Goal: Task Accomplishment & Management: Manage account settings

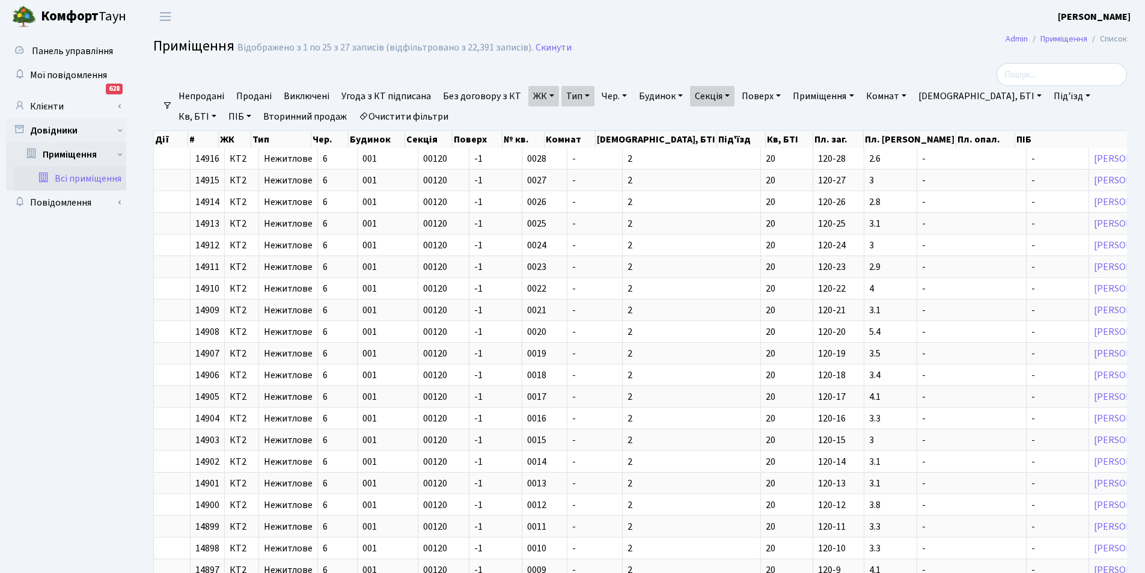
select select "25"
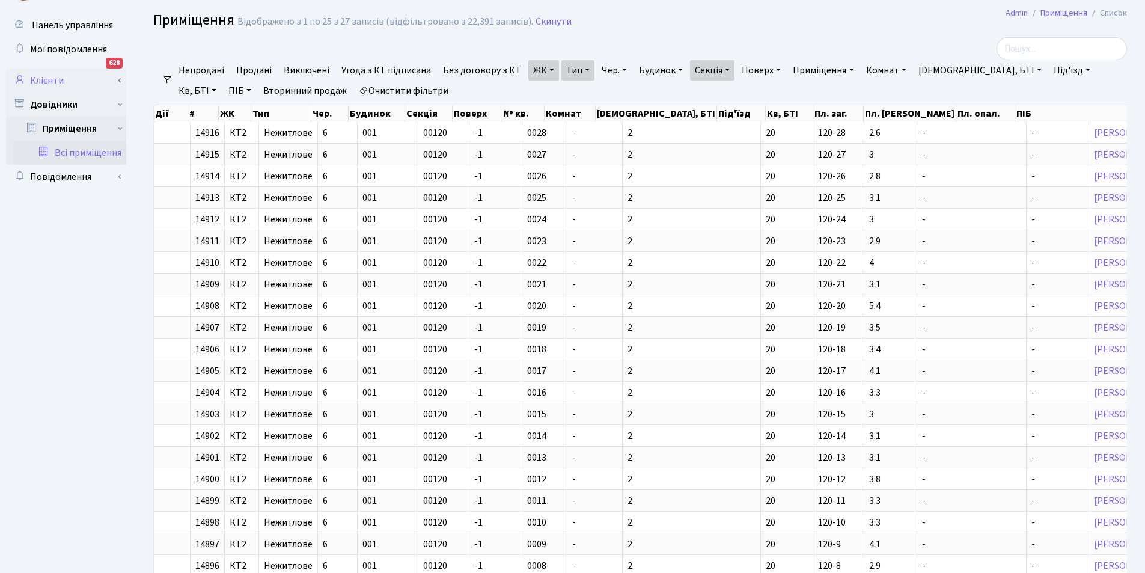
click at [83, 82] on link "Клієнти" at bounding box center [66, 81] width 120 height 24
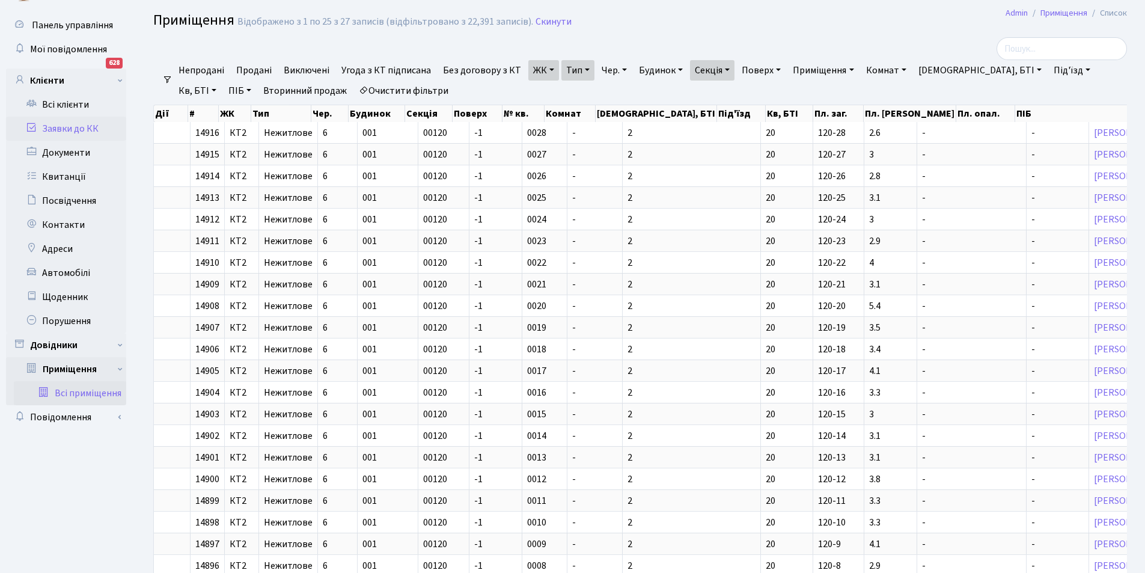
click at [93, 131] on link "Заявки до КК" at bounding box center [66, 129] width 120 height 24
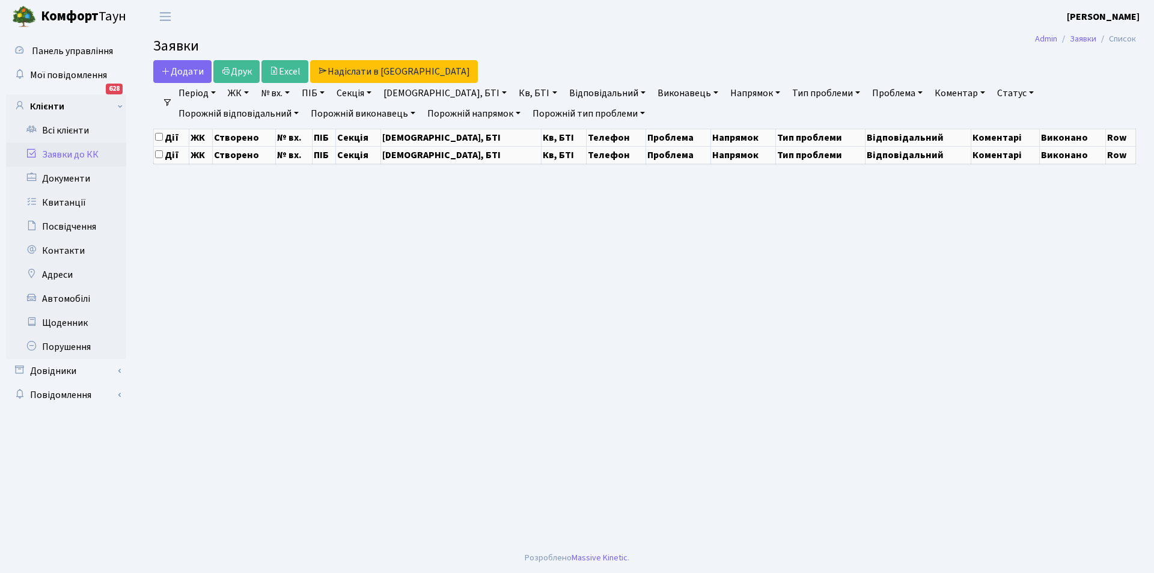
select select "25"
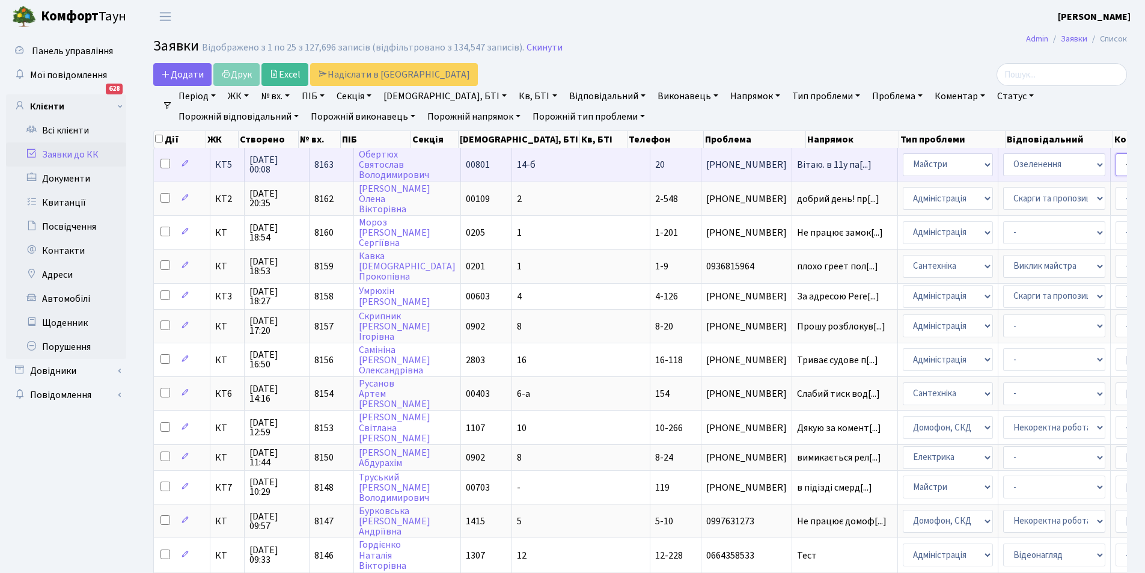
click at [1115, 165] on select "- Адміністратор ЖК КТ Вижул В. В. Гордієнко Н.В. Дядюшкін Д.Ю. Кипчук Т. А. Кла…" at bounding box center [1166, 164] width 102 height 23
select select "18"
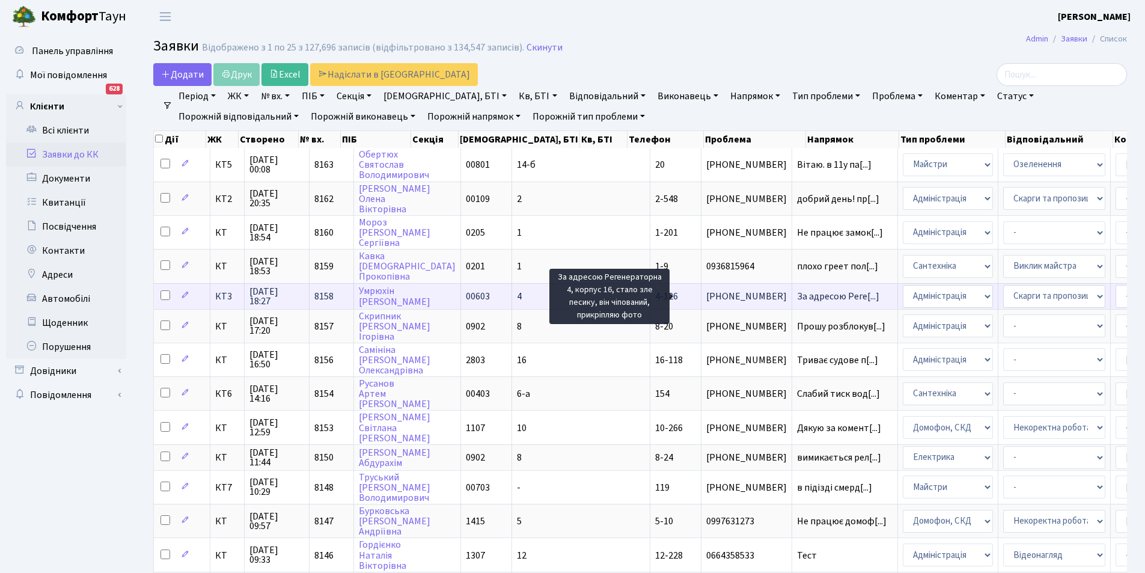
click at [797, 298] on span "За адресою Реге[...]" at bounding box center [838, 296] width 82 height 13
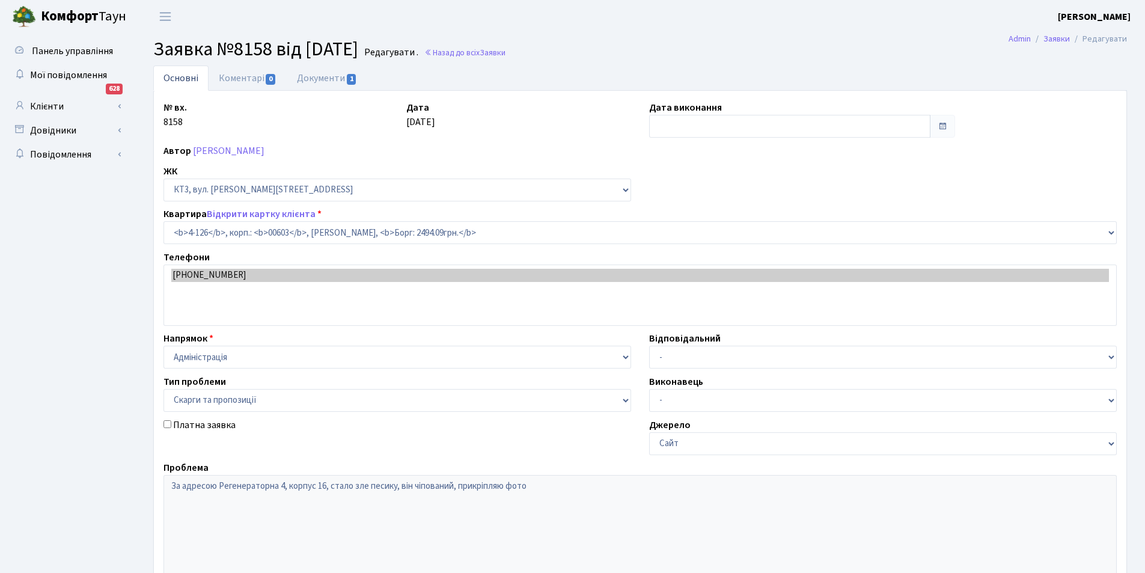
select select "16585"
select select "55"
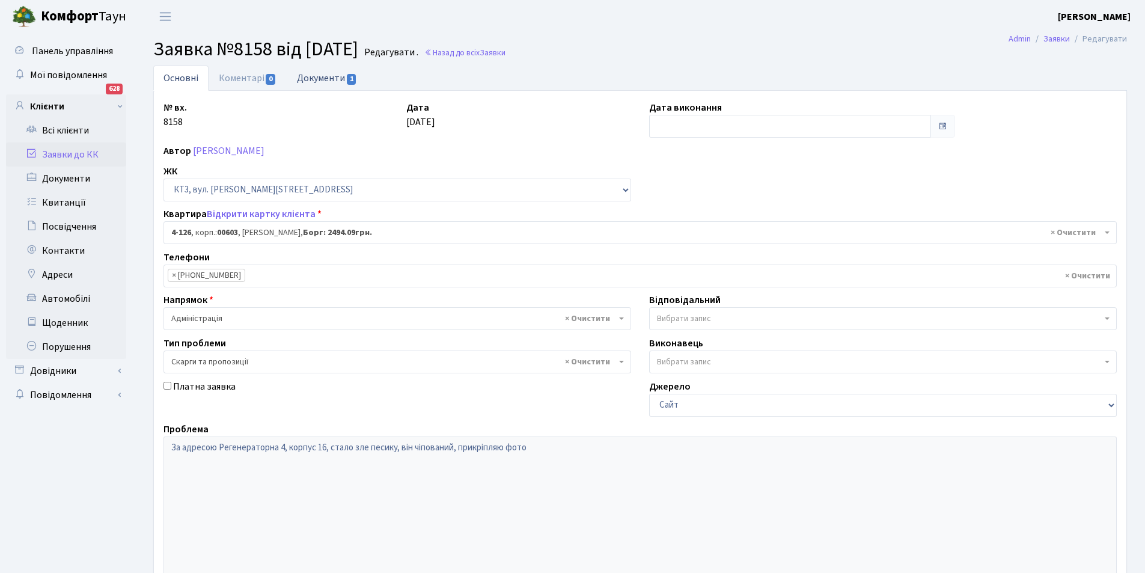
click at [338, 76] on link "Документи 1" at bounding box center [327, 78] width 81 height 25
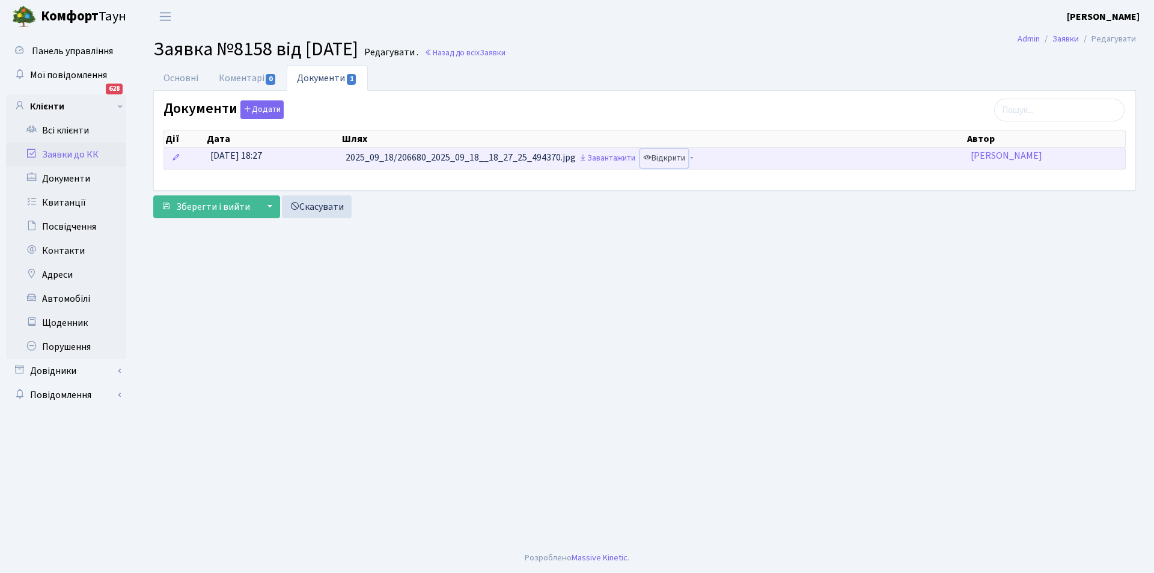
click at [670, 157] on link "Відкрити" at bounding box center [664, 158] width 48 height 19
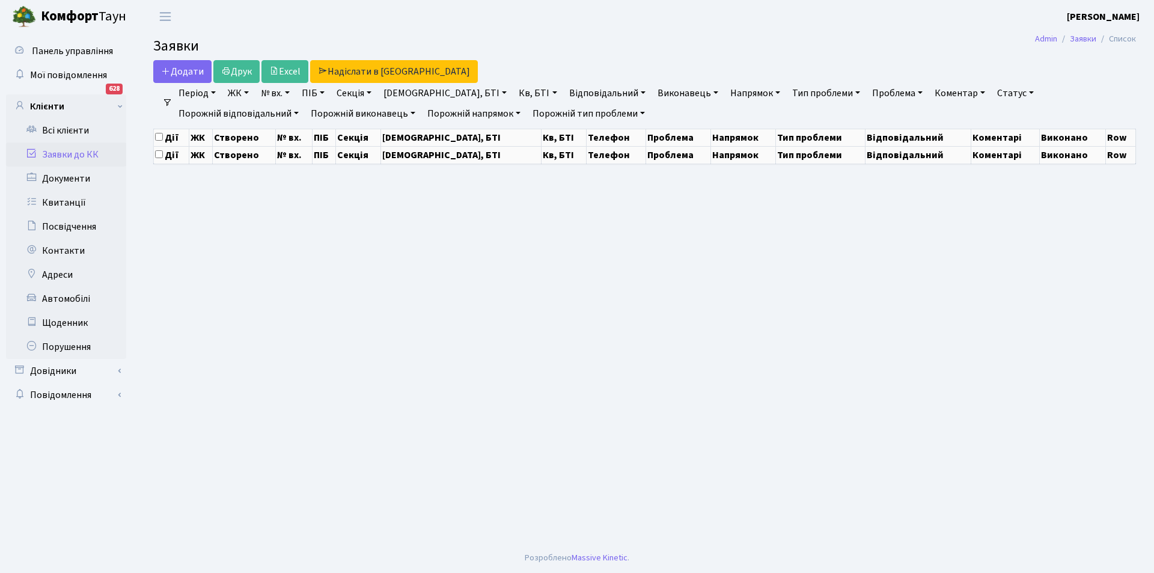
select select "25"
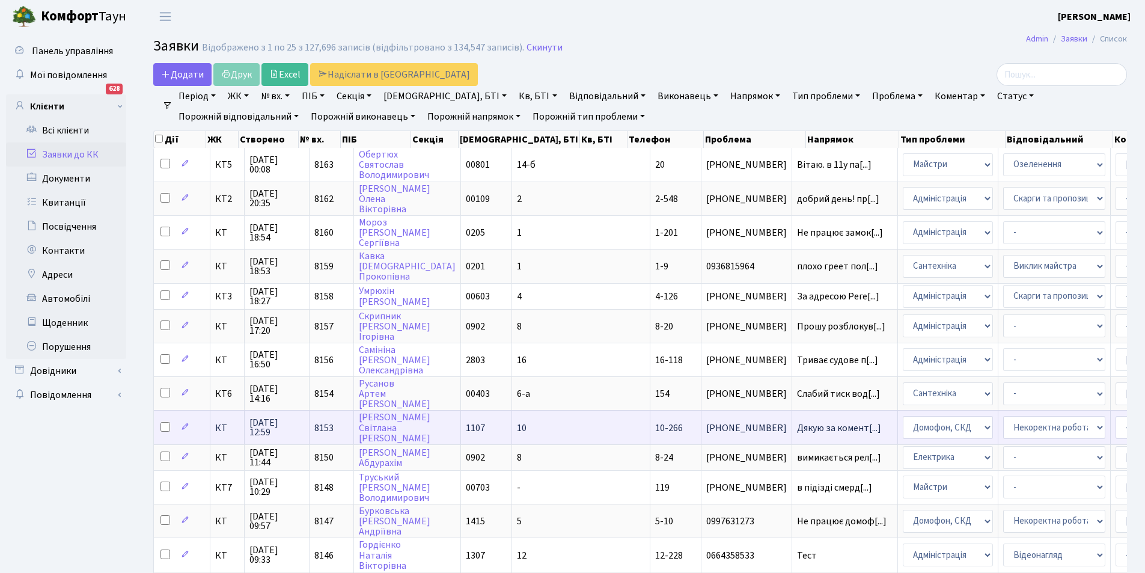
click at [792, 421] on td "Дякую за комент[...]" at bounding box center [845, 427] width 106 height 34
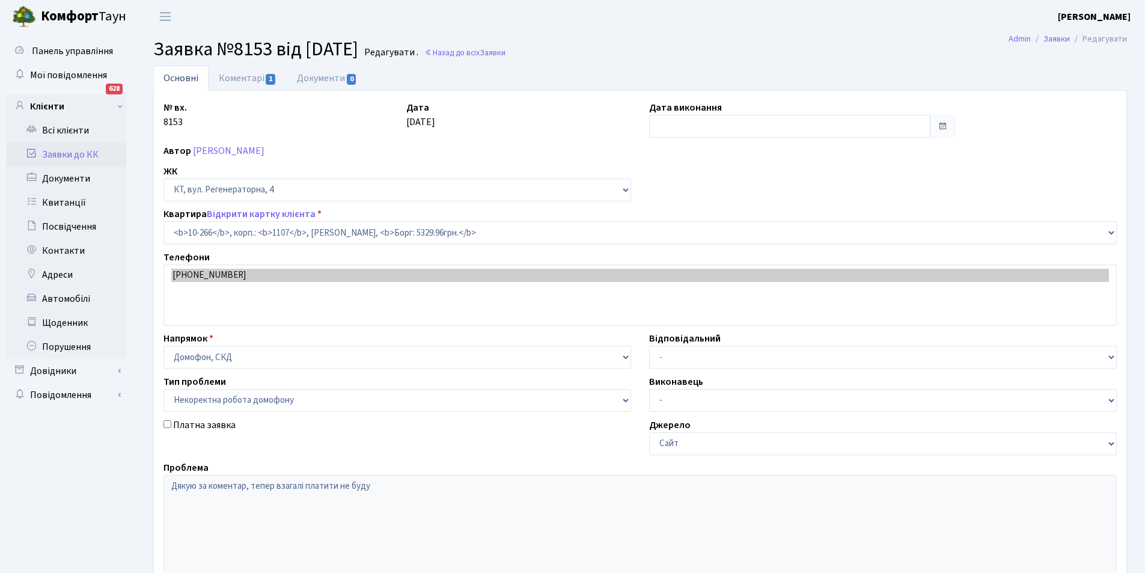
select select "6835"
select select "38"
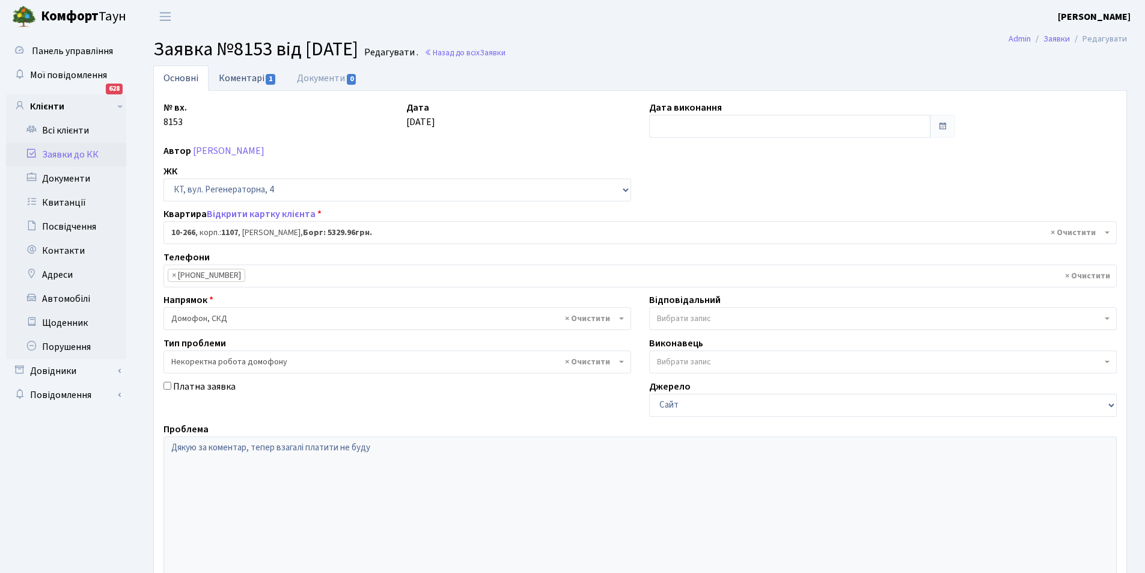
click at [252, 75] on link "Коментарі 1" at bounding box center [248, 78] width 78 height 25
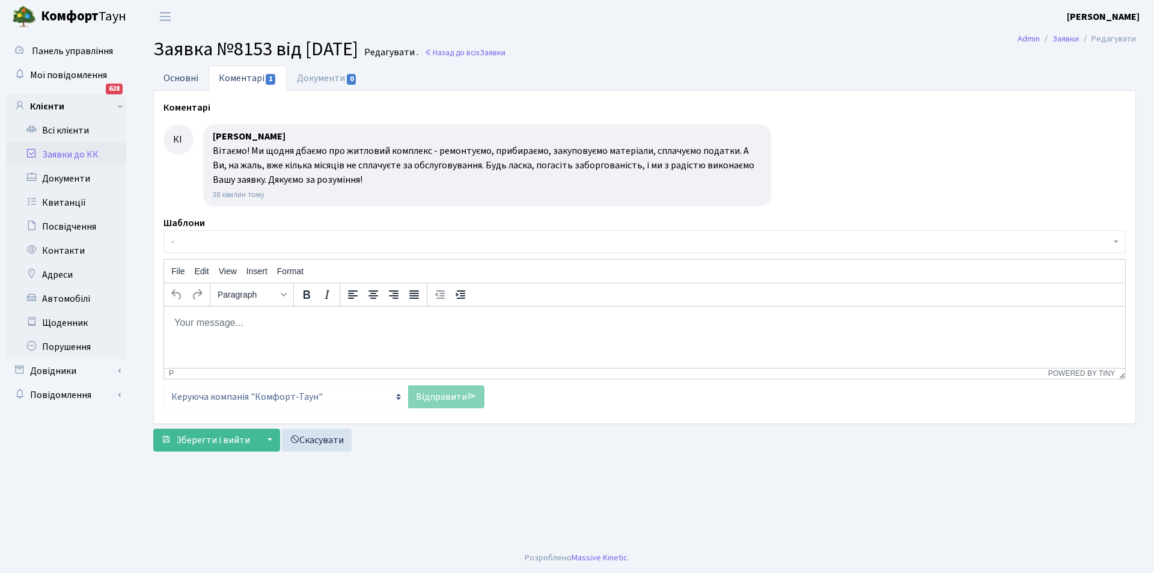
click at [175, 81] on link "Основні" at bounding box center [180, 78] width 55 height 25
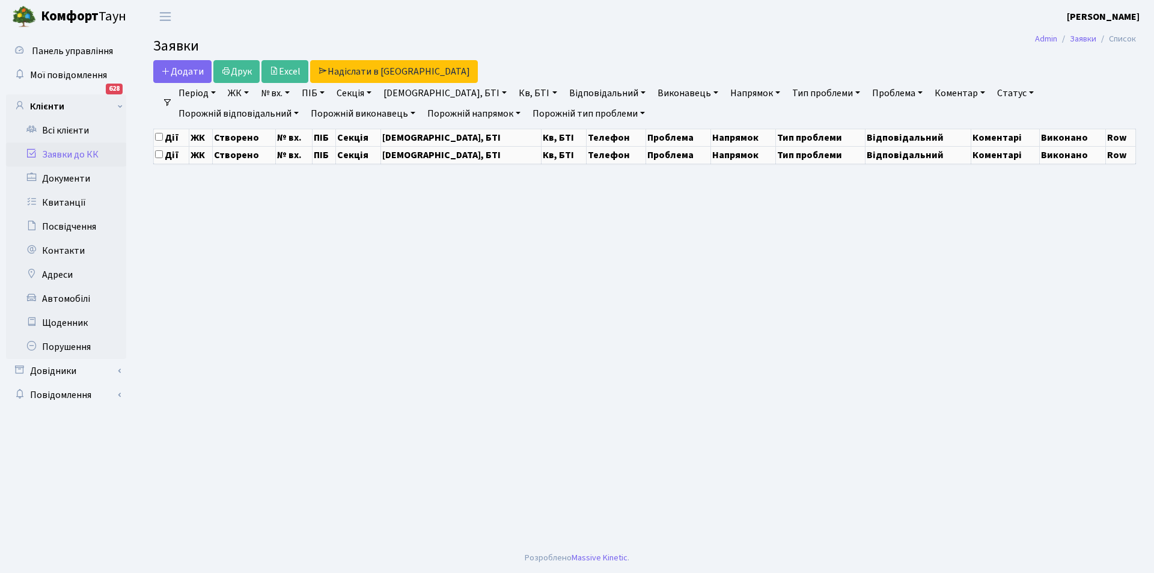
select select "25"
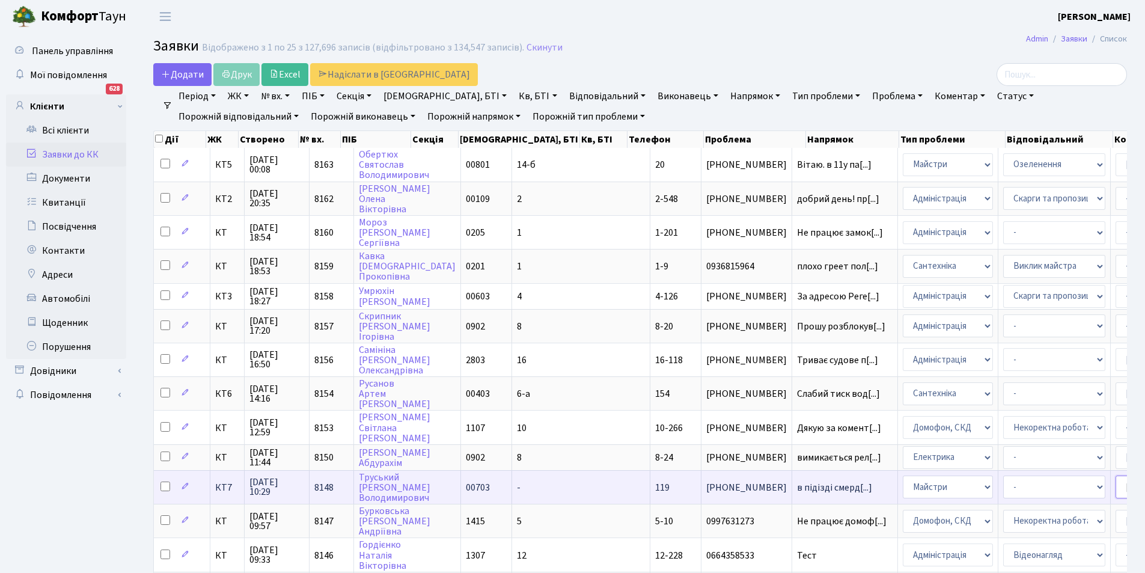
click at [1115, 486] on select "- Адміністратор ЖК КТ Вижул В. В. Гордієнко Н.В. Дядюшкін Д.Ю. Кипчук Т. А. Кла…" at bounding box center [1166, 486] width 102 height 23
select select "18"
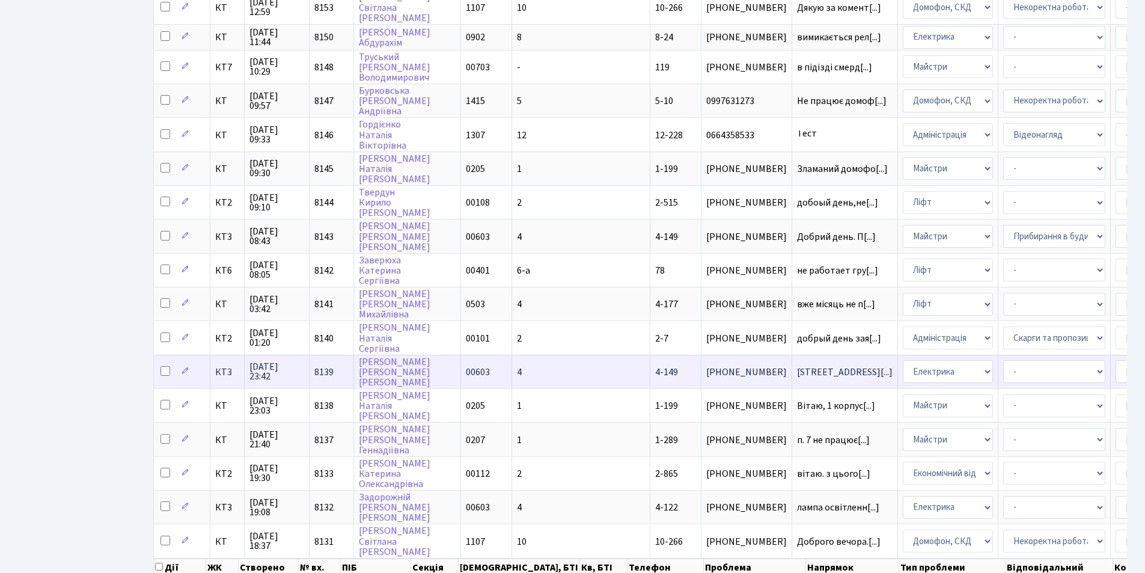
scroll to position [421, 0]
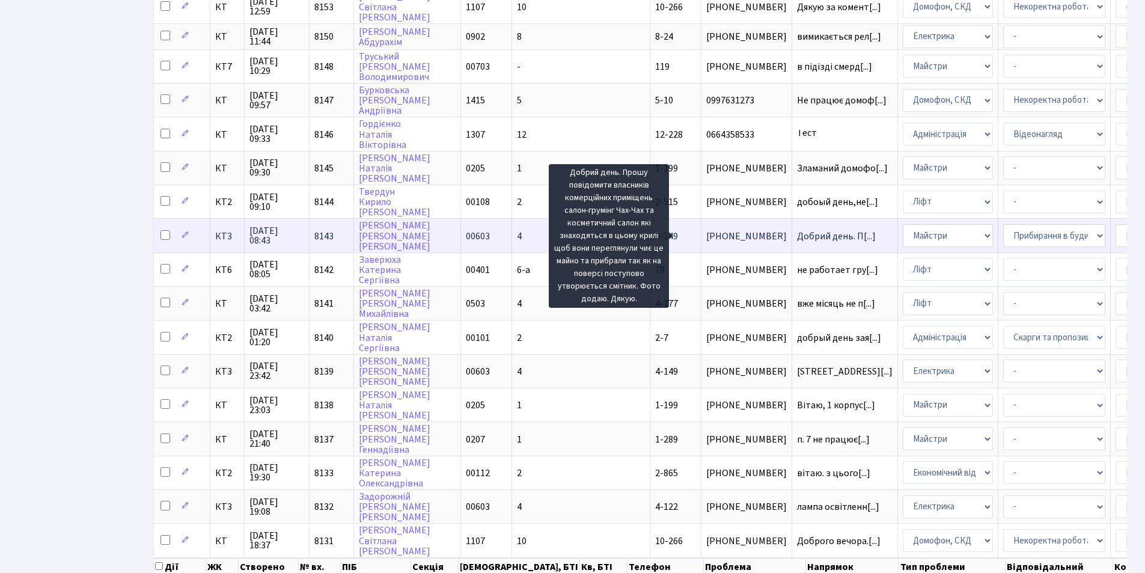
click at [797, 233] on span "Добрий день. П[...]" at bounding box center [836, 236] width 79 height 13
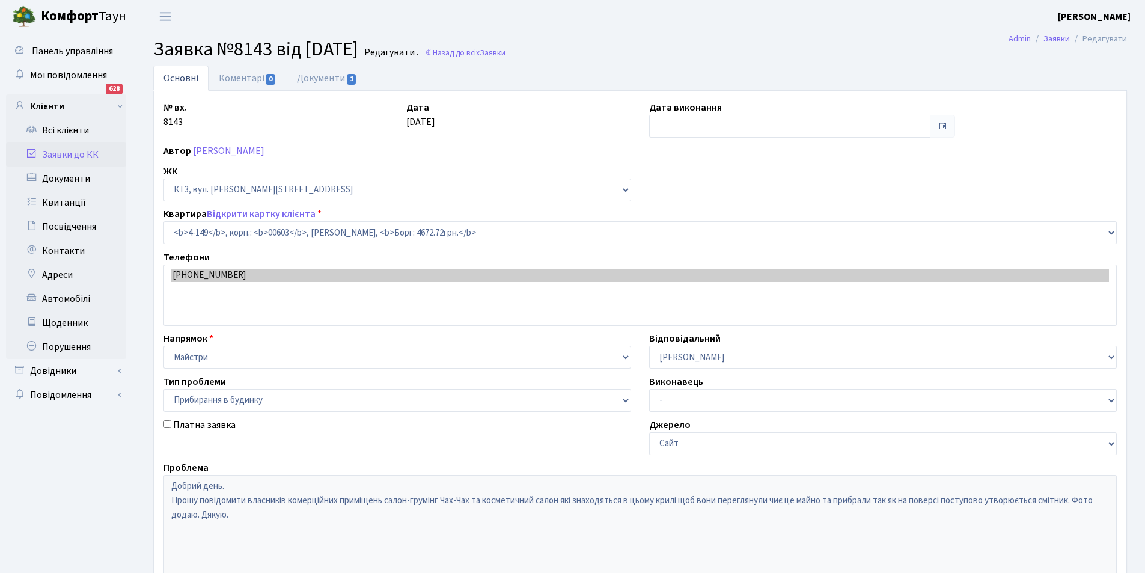
select select "16608"
select select "58"
click at [727, 352] on select "- Адміністратор ЖК КТ [PERSON_NAME] [PERSON_NAME] [PERSON_NAME]Ю. [PERSON_NAME]…" at bounding box center [883, 357] width 468 height 23
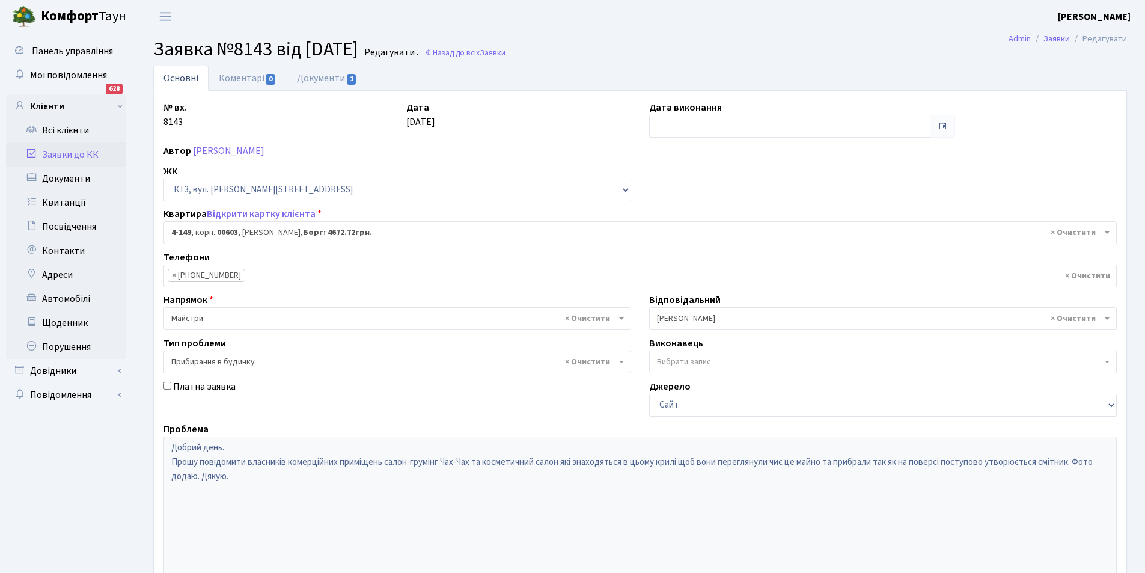
select select "18"
click at [649, 307] on select "- Адміністратор ЖК КТ [PERSON_NAME] [PERSON_NAME] [PERSON_NAME]Ю. [PERSON_NAME]…" at bounding box center [649, 307] width 1 height 1
click at [317, 77] on link "Документи 1" at bounding box center [327, 78] width 81 height 25
select select "25"
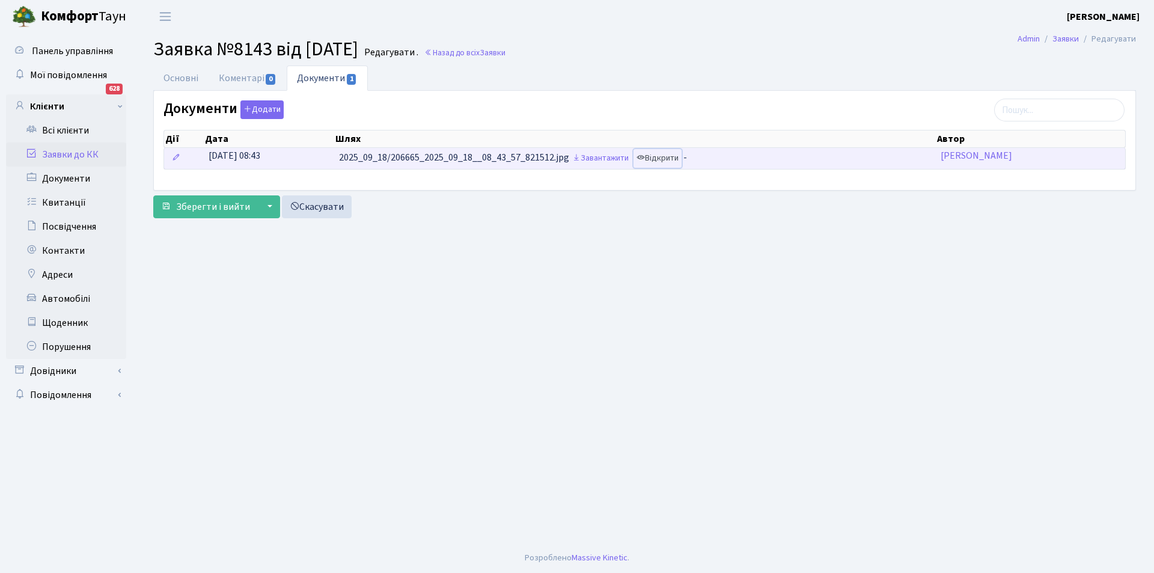
click at [667, 157] on link "Відкрити" at bounding box center [657, 158] width 48 height 19
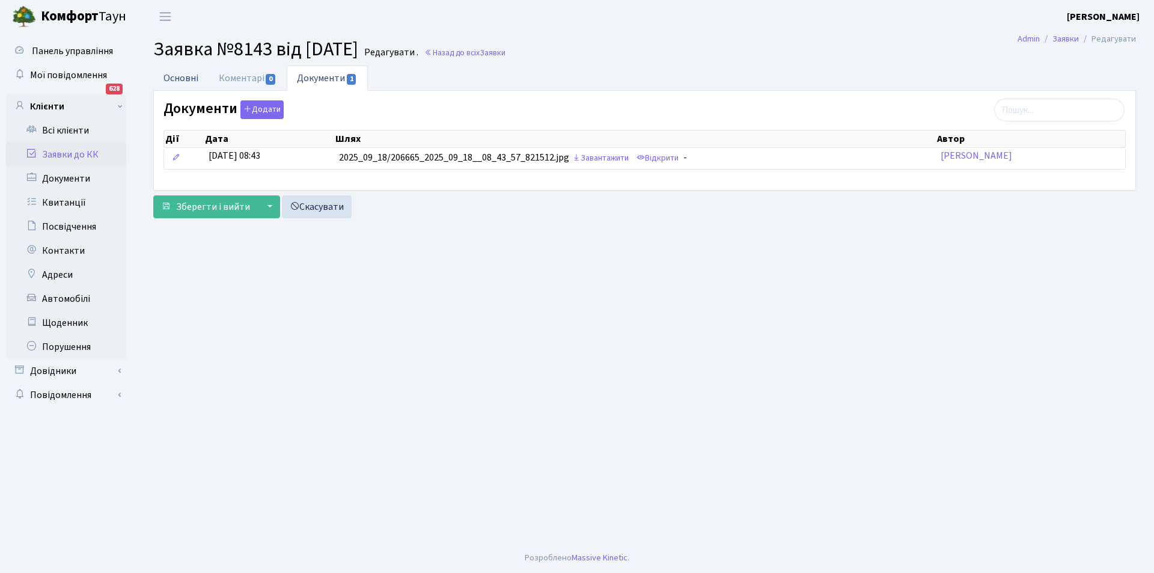
click at [180, 79] on link "Основні" at bounding box center [180, 78] width 55 height 25
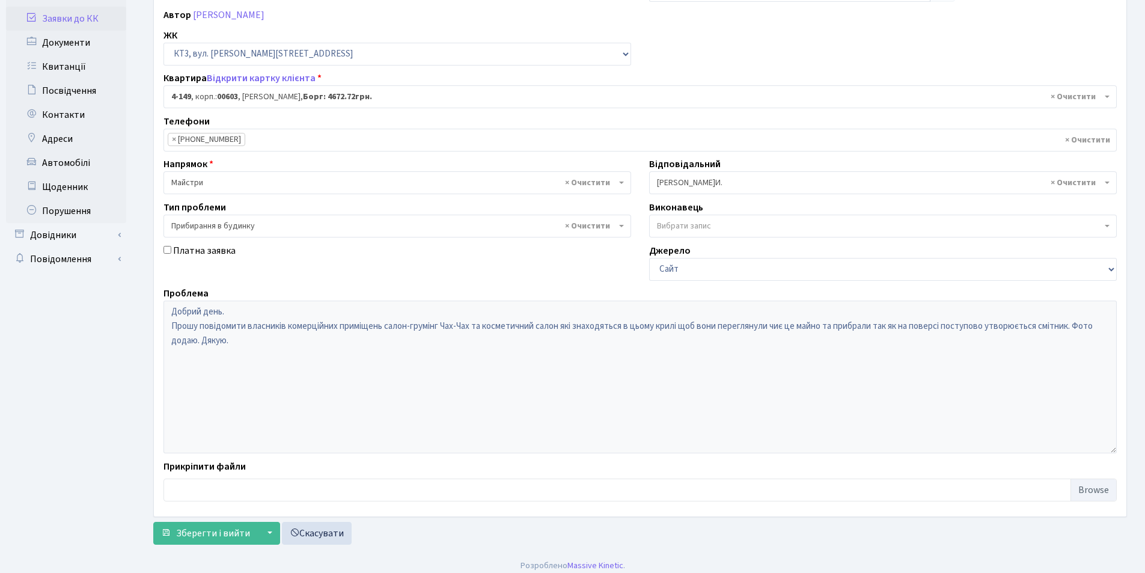
scroll to position [144, 0]
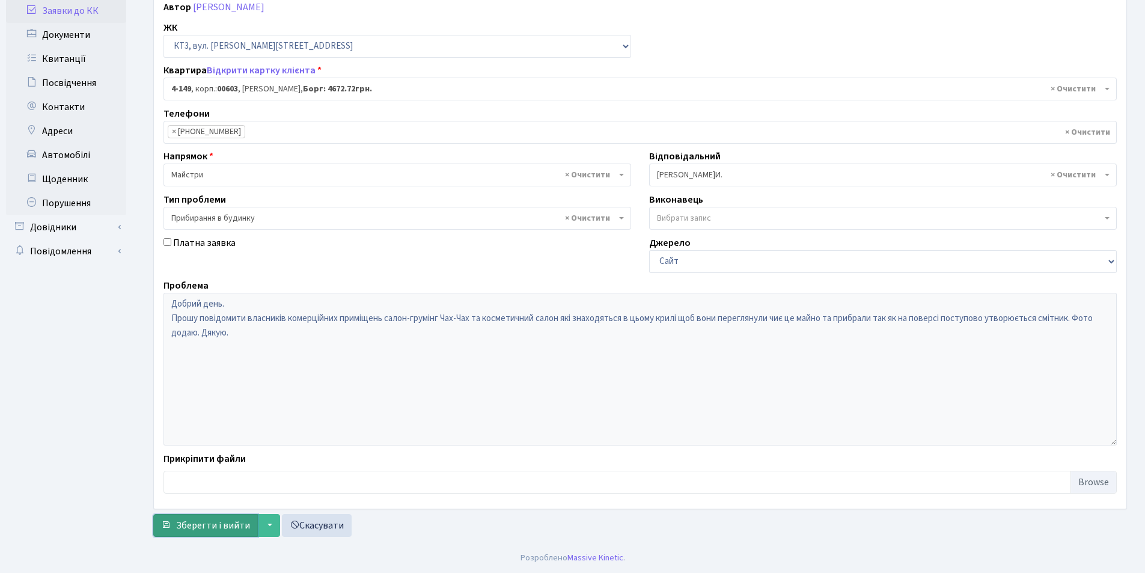
drag, startPoint x: 215, startPoint y: 528, endPoint x: 219, endPoint y: 519, distance: 10.2
click at [215, 526] on span "Зберегти і вийти" at bounding box center [213, 525] width 74 height 13
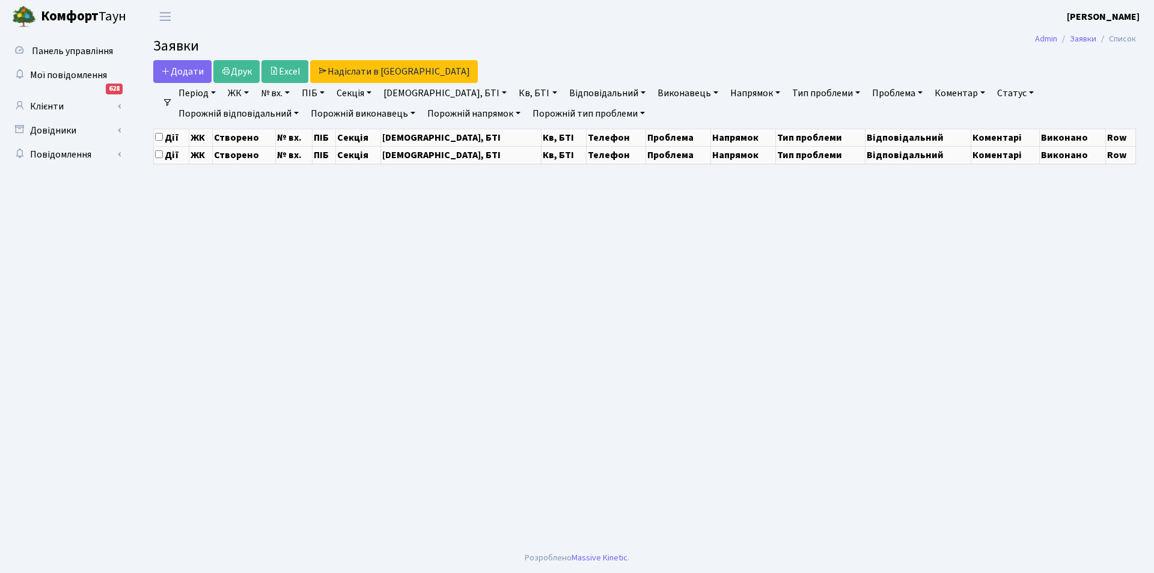
select select "25"
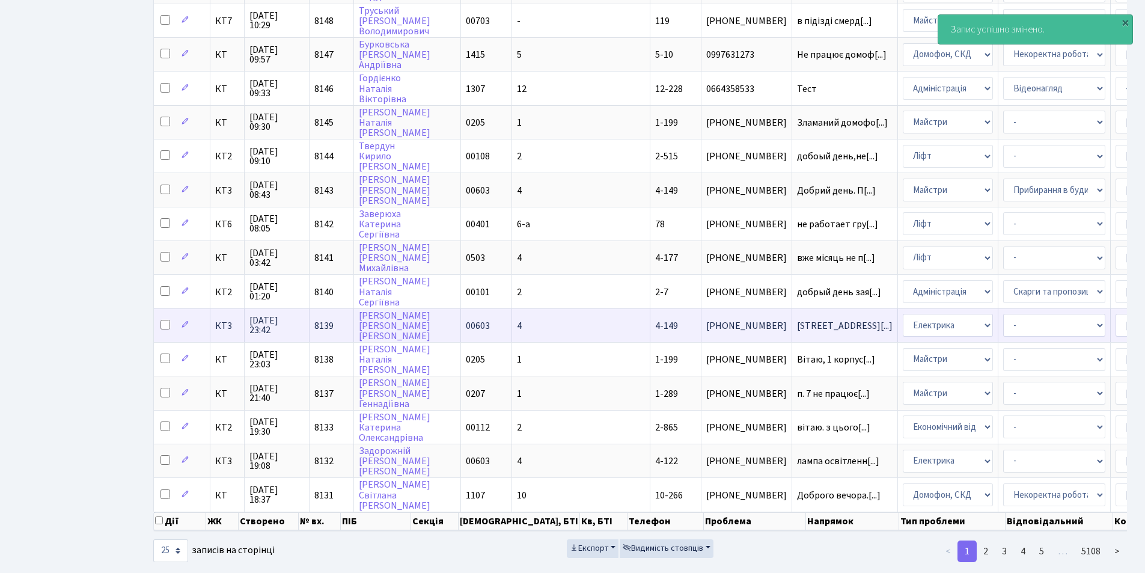
scroll to position [496, 0]
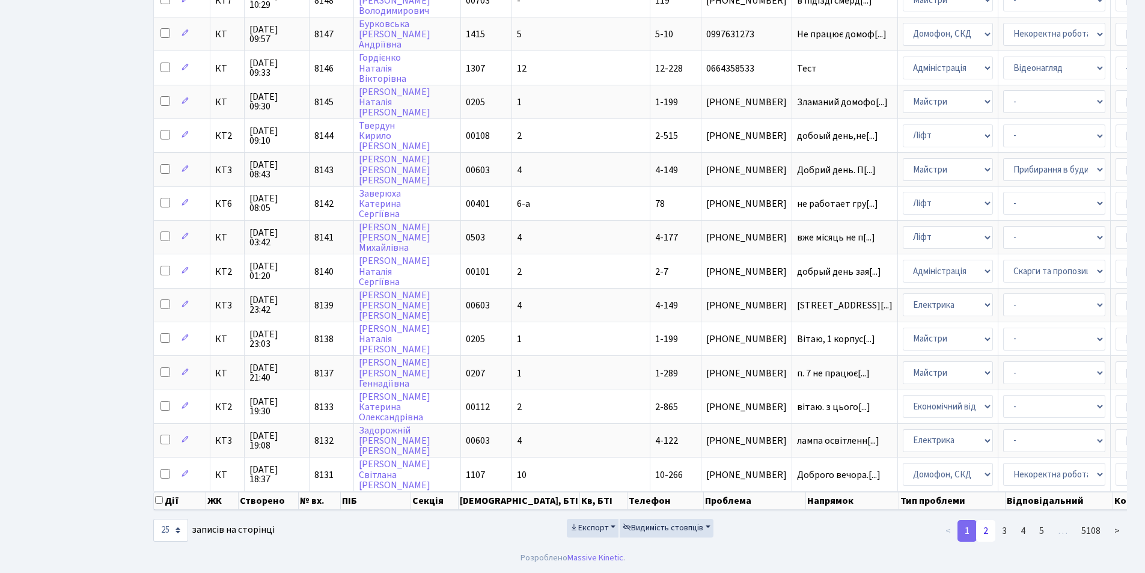
click at [986, 529] on link "2" at bounding box center [985, 531] width 19 height 22
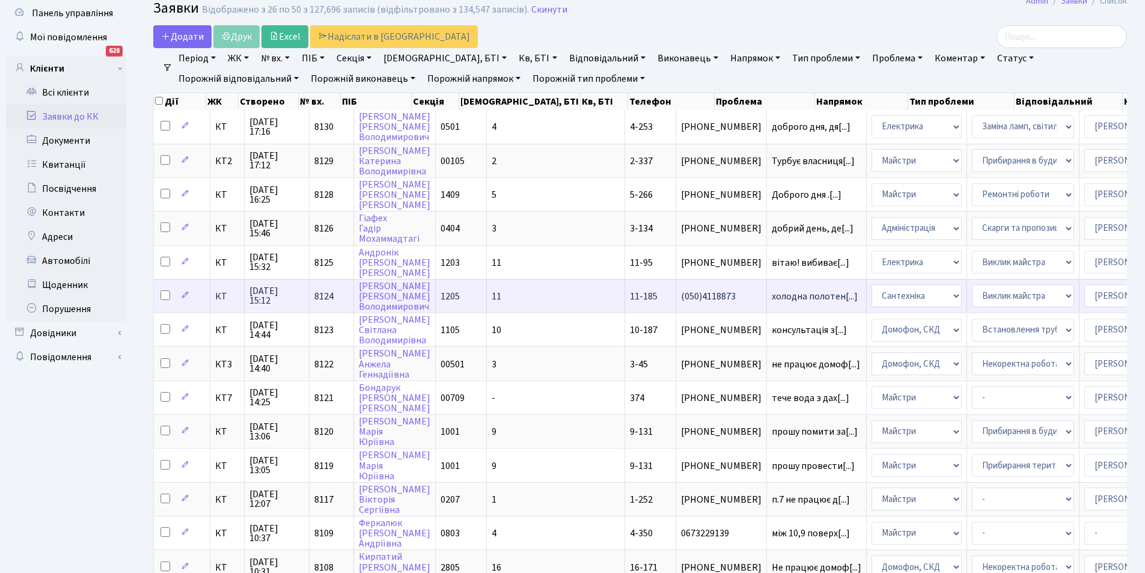
scroll to position [0, 0]
